Goal: Task Accomplishment & Management: Complete application form

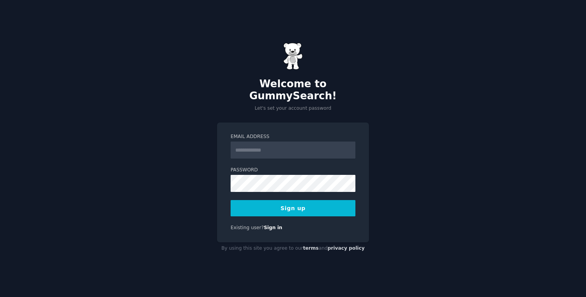
click at [290, 149] on input "Email Address" at bounding box center [292, 149] width 125 height 17
type input "**********"
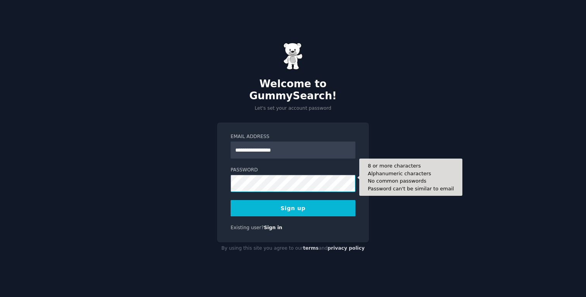
click at [213, 177] on div "**********" at bounding box center [293, 148] width 586 height 297
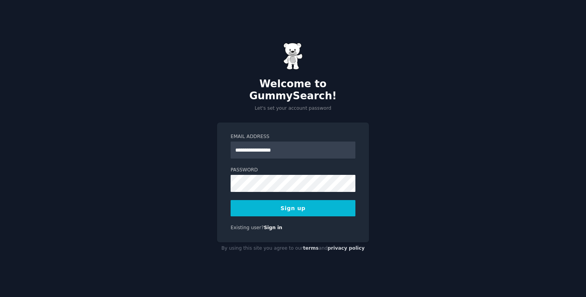
click at [272, 203] on button "Sign up" at bounding box center [292, 208] width 125 height 16
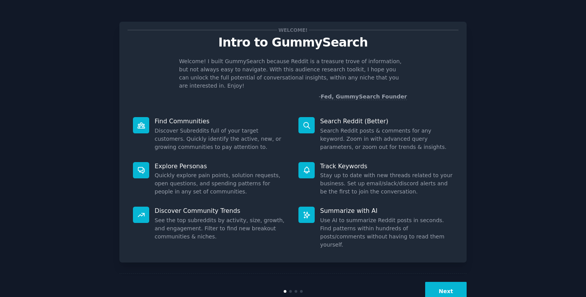
click at [440, 282] on button "Next" at bounding box center [445, 291] width 41 height 19
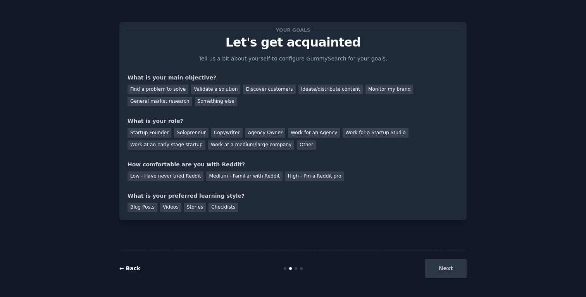
click at [134, 269] on link "← Back" at bounding box center [129, 268] width 21 height 6
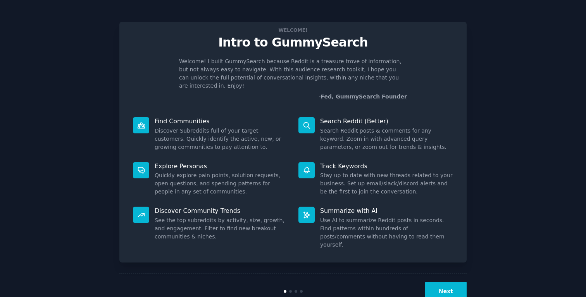
click at [436, 282] on button "Next" at bounding box center [445, 291] width 41 height 19
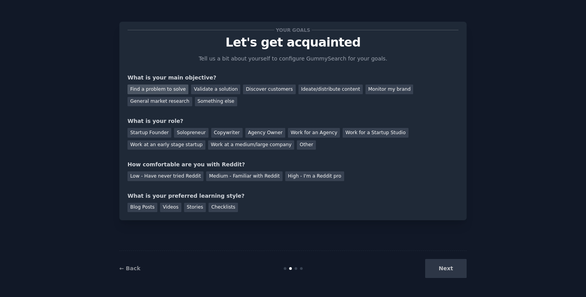
click at [178, 90] on div "Find a problem to solve" at bounding box center [157, 89] width 61 height 10
click at [179, 146] on div "Work at an early stage startup" at bounding box center [166, 145] width 78 height 10
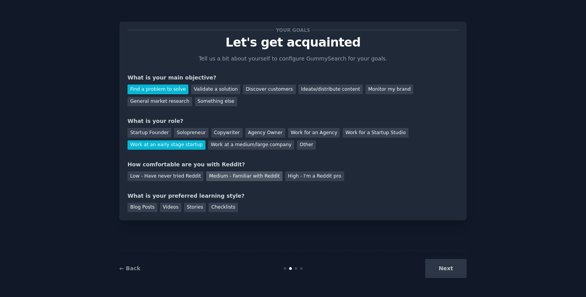
click at [216, 178] on div "Medium - Familiar with Reddit" at bounding box center [244, 176] width 76 height 10
click at [170, 210] on div "Videos" at bounding box center [170, 208] width 21 height 10
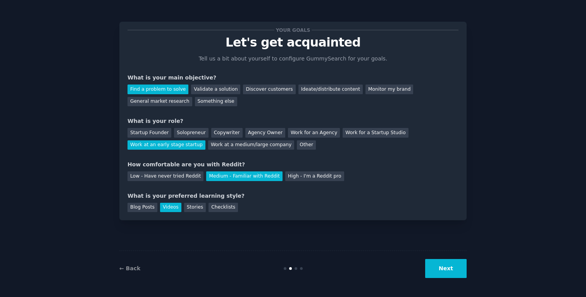
click at [432, 268] on button "Next" at bounding box center [445, 268] width 41 height 19
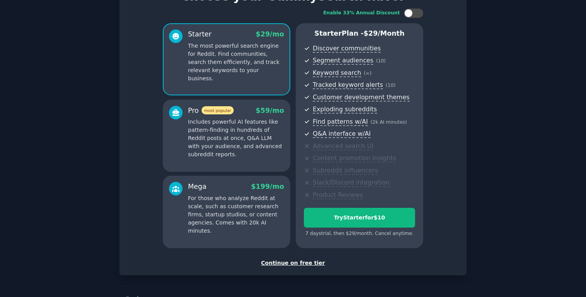
scroll to position [50, 0]
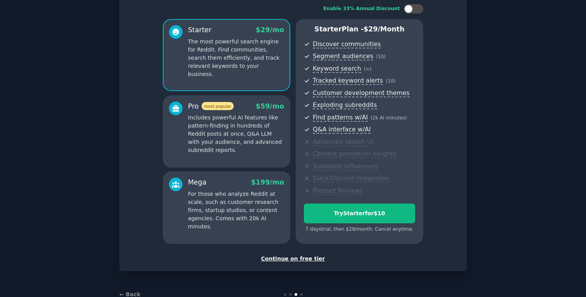
click at [314, 257] on div "Continue on free tier" at bounding box center [292, 258] width 331 height 8
